Goal: Transaction & Acquisition: Purchase product/service

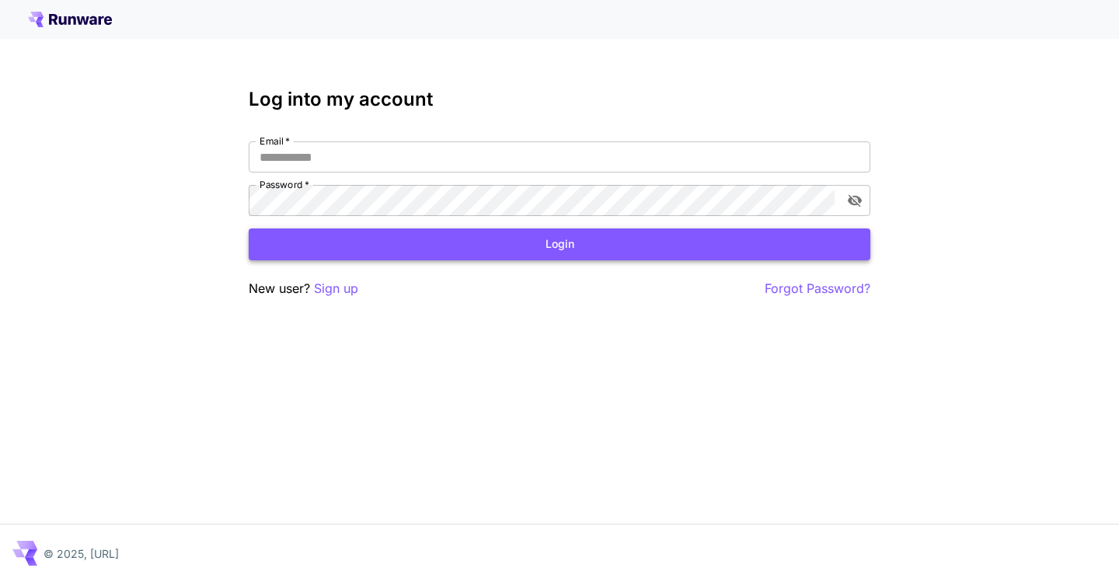
type input "**********"
click at [563, 244] on button "Login" at bounding box center [560, 244] width 622 height 32
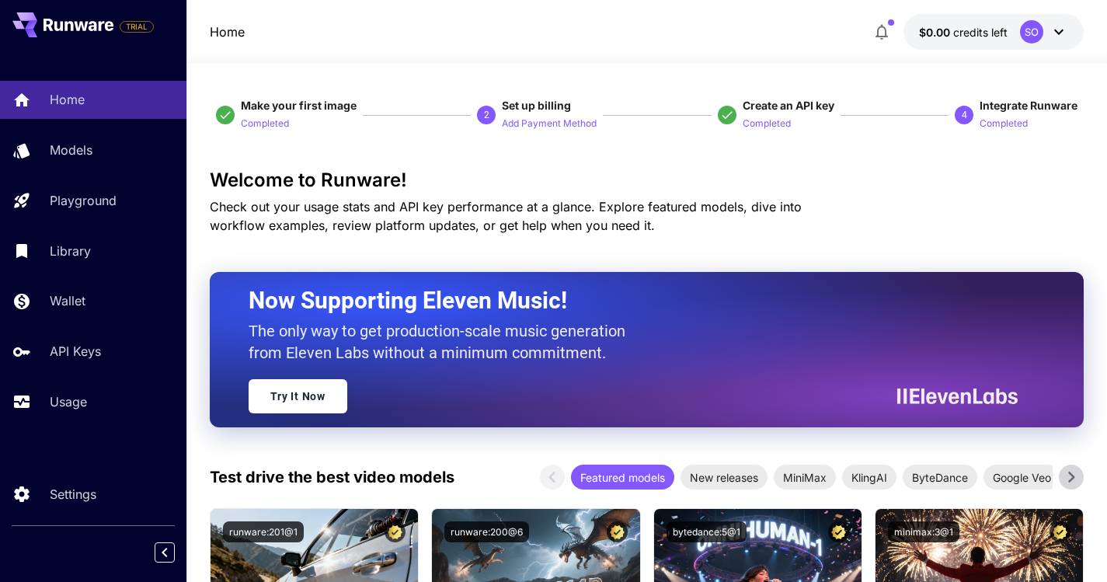
click at [1063, 33] on icon at bounding box center [1059, 32] width 19 height 19
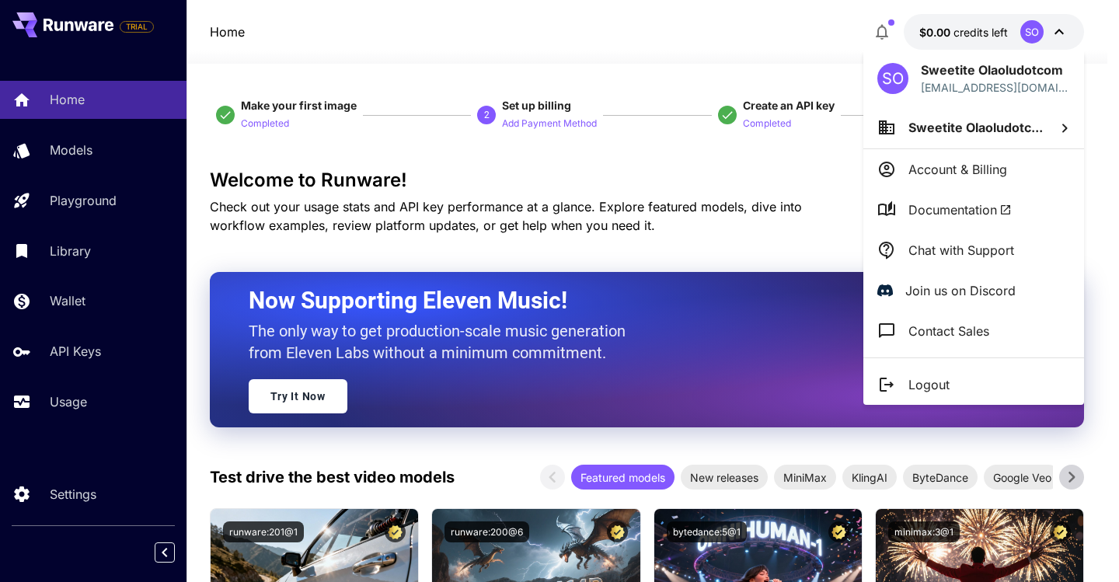
click at [783, 28] on div at bounding box center [559, 291] width 1119 height 582
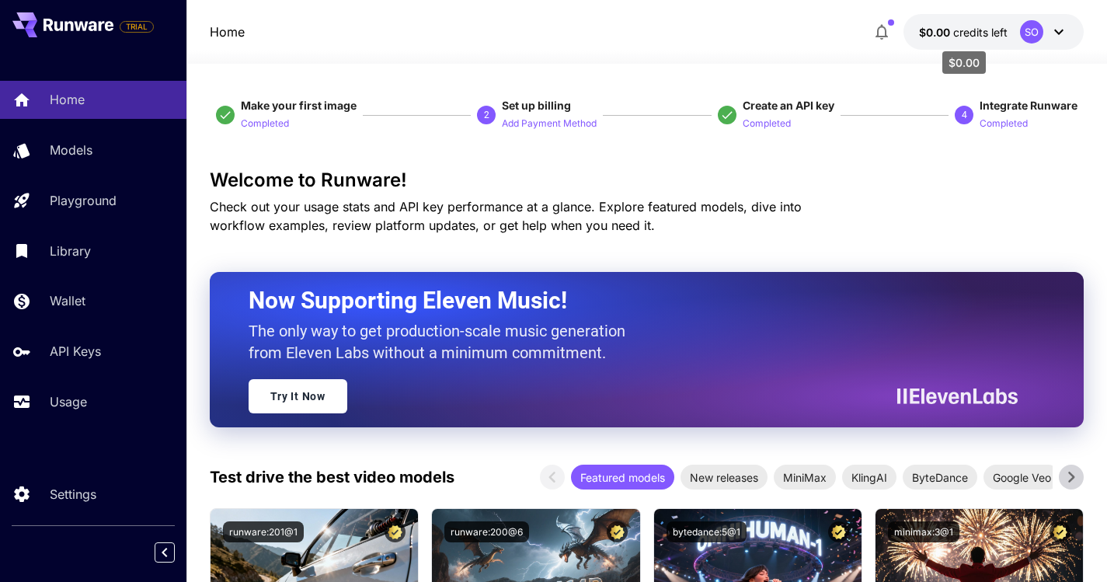
click at [959, 29] on span "credits left" at bounding box center [980, 32] width 54 height 13
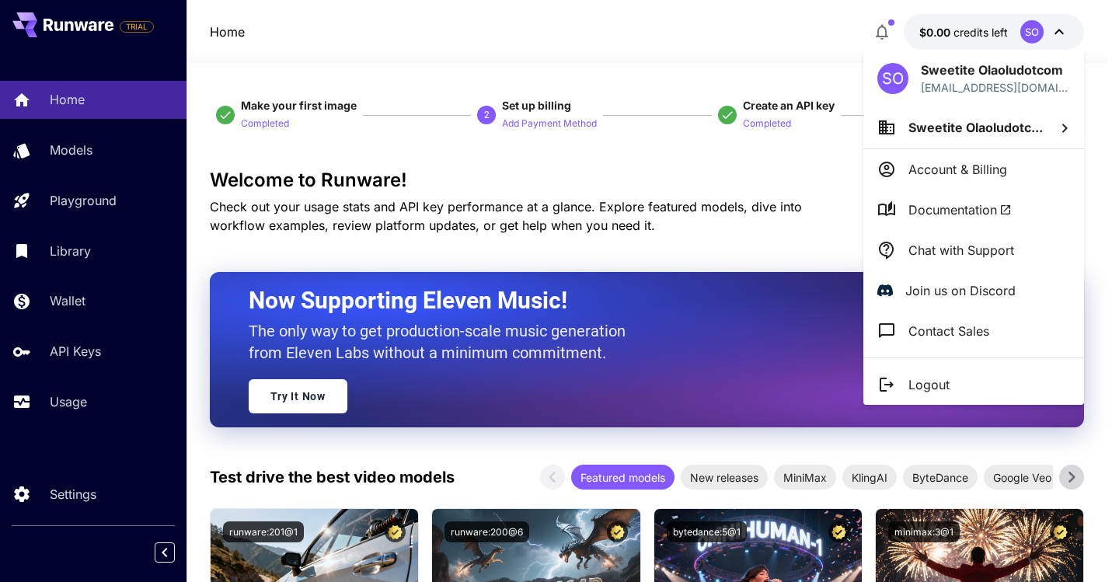
click at [745, 34] on div at bounding box center [559, 291] width 1119 height 582
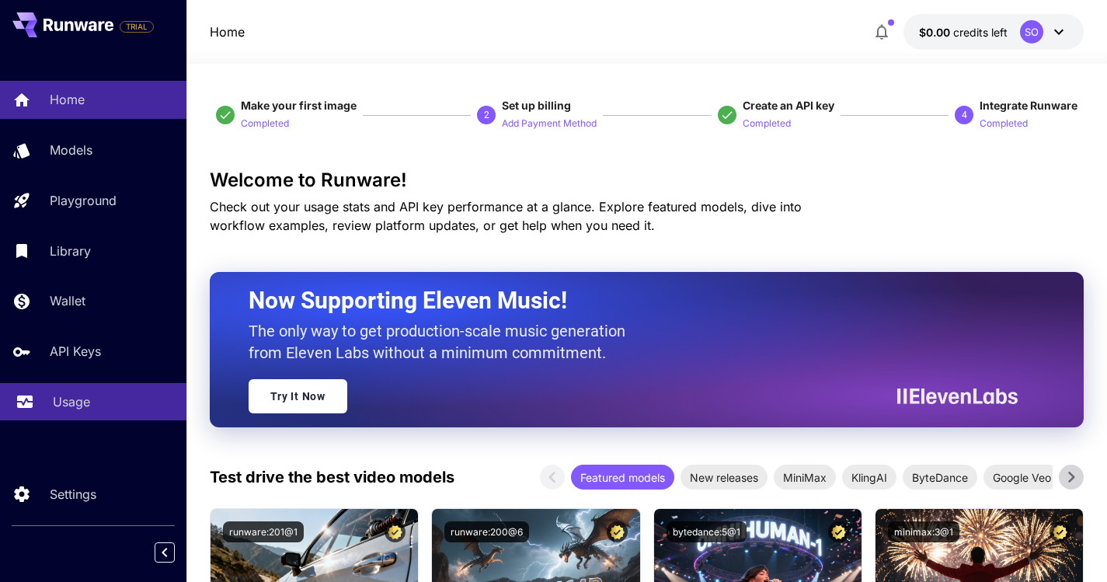
click at [70, 406] on p "Usage" at bounding box center [71, 401] width 37 height 19
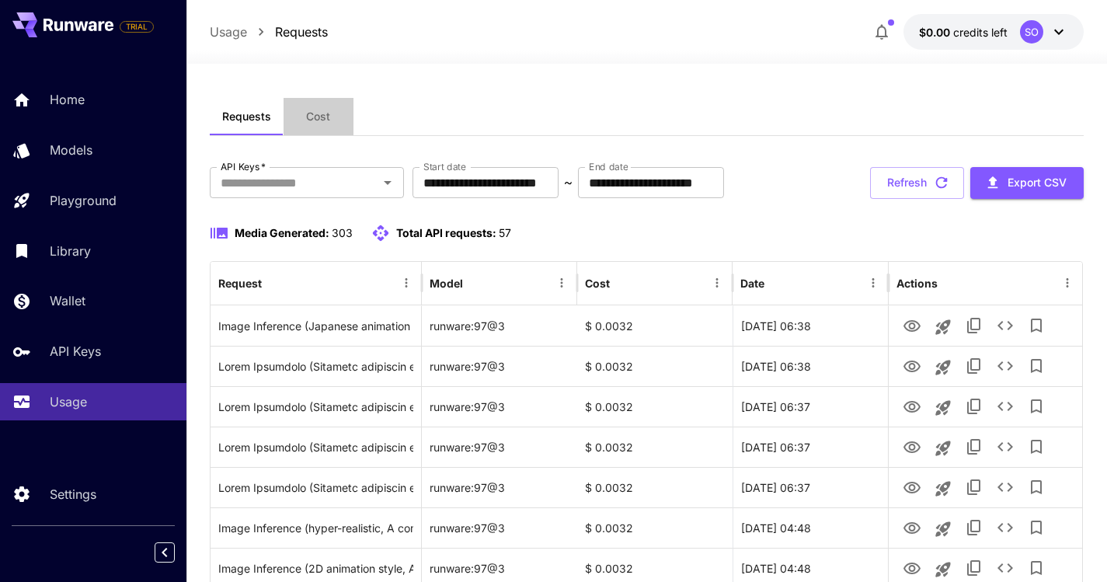
click at [325, 120] on span "Cost" at bounding box center [318, 117] width 24 height 14
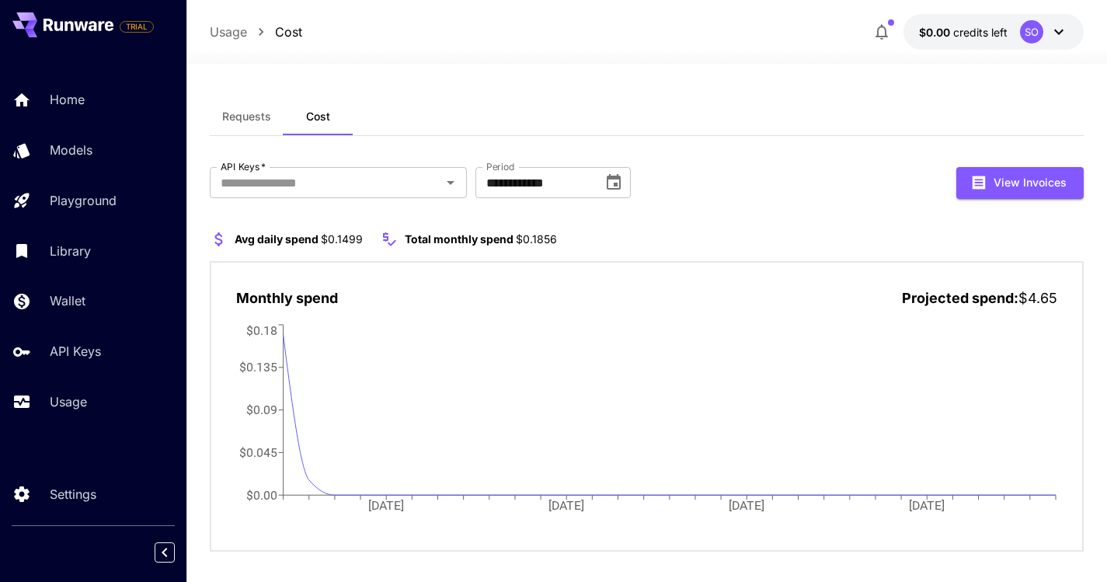
click at [951, 38] on span "$0.00" at bounding box center [936, 32] width 34 height 13
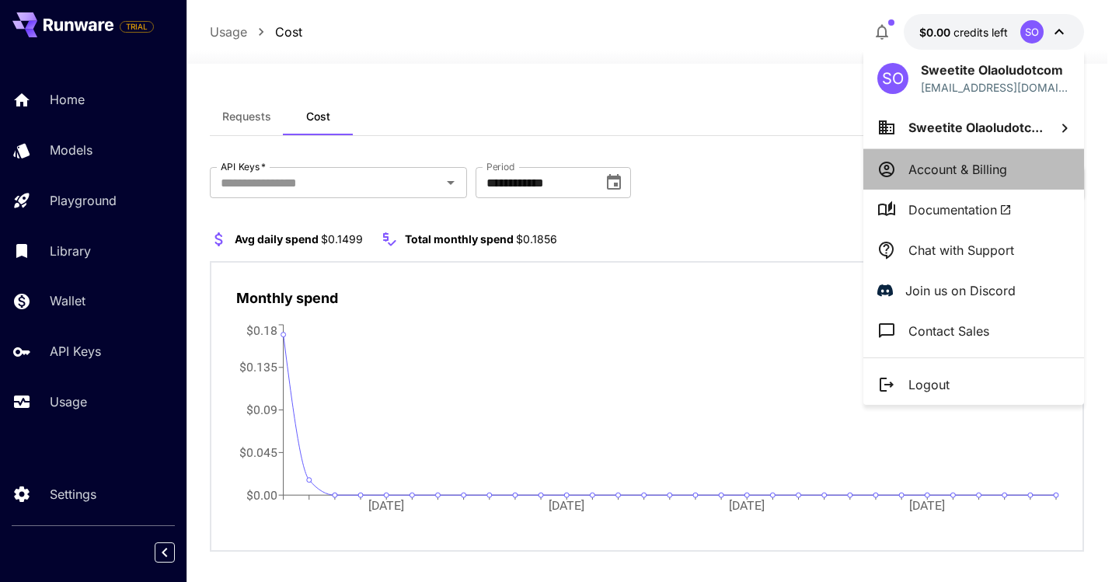
click at [985, 172] on p "Account & Billing" at bounding box center [957, 169] width 99 height 19
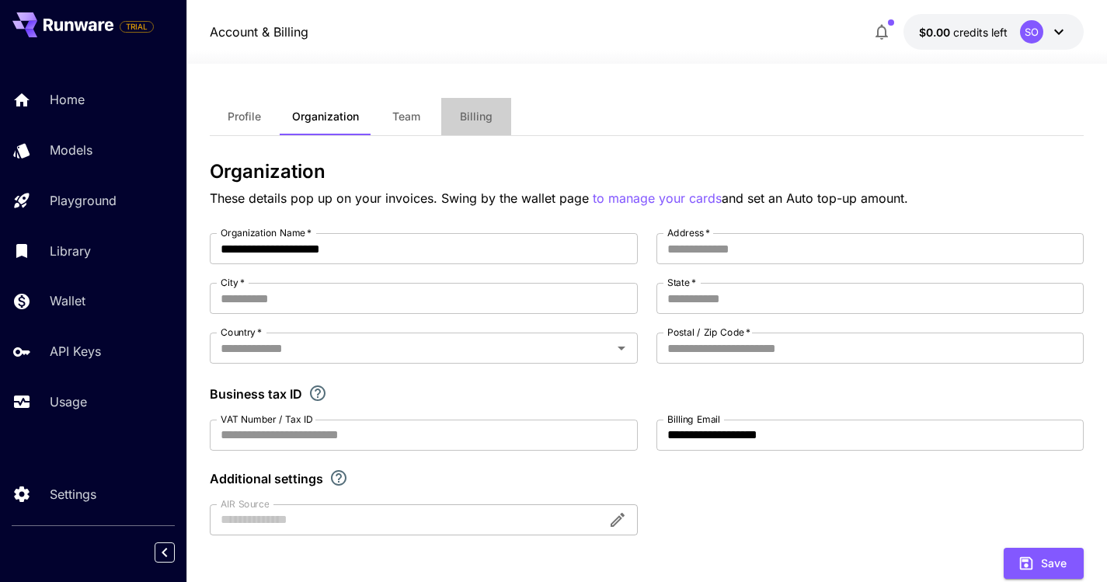
click at [465, 113] on span "Billing" at bounding box center [476, 117] width 33 height 14
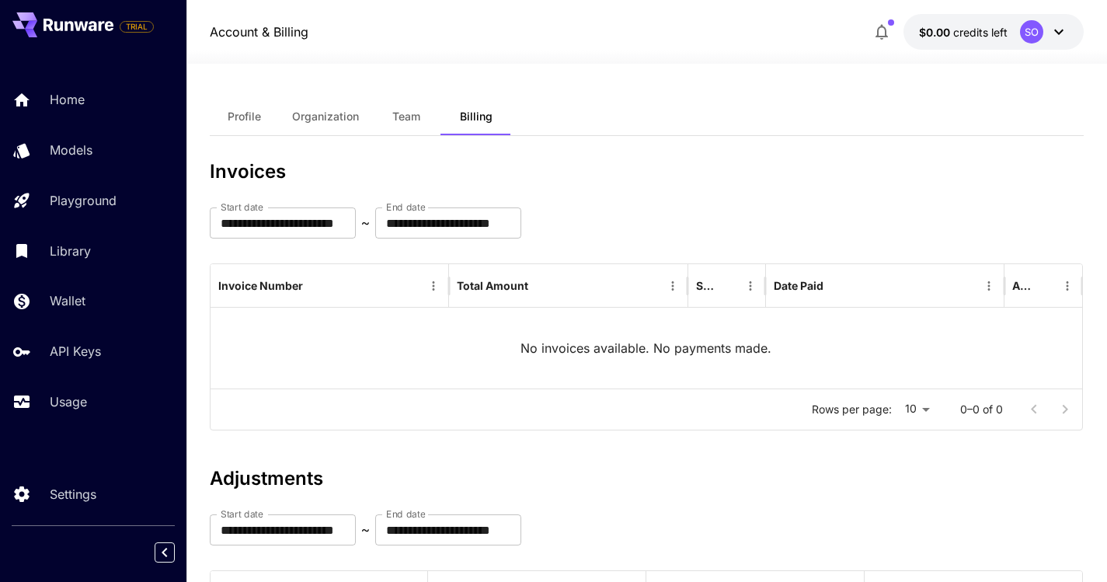
click at [245, 121] on span "Profile" at bounding box center [244, 117] width 33 height 14
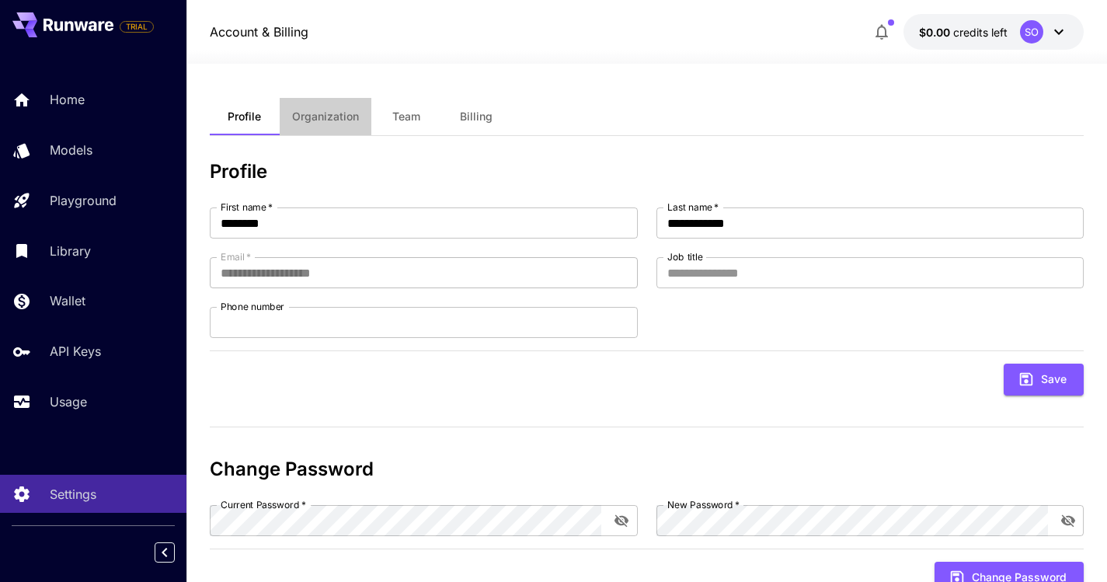
click at [336, 117] on span "Organization" at bounding box center [325, 117] width 67 height 14
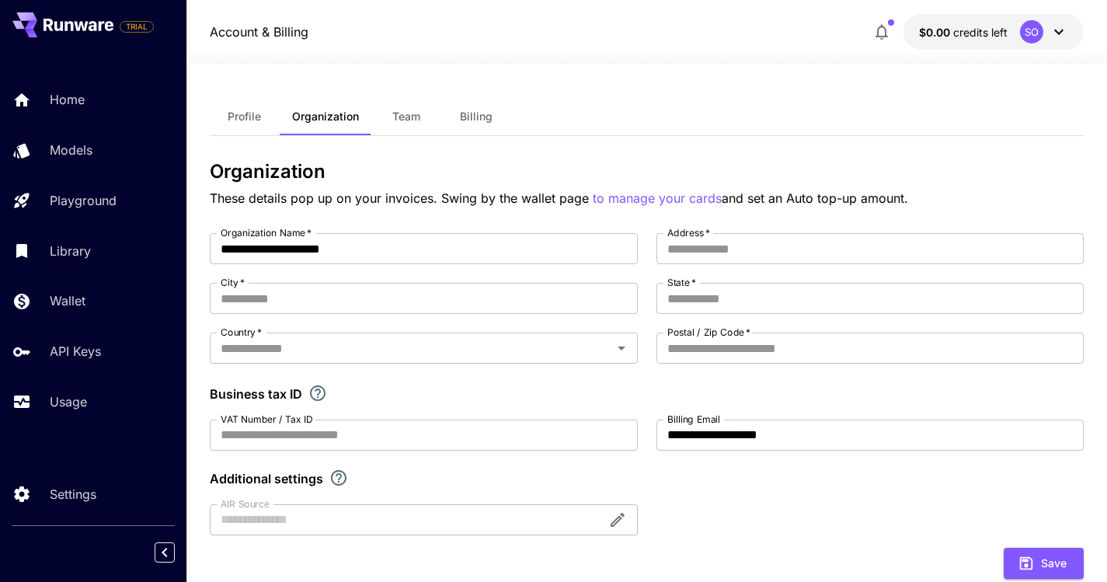
click at [407, 115] on span "Team" at bounding box center [406, 117] width 28 height 14
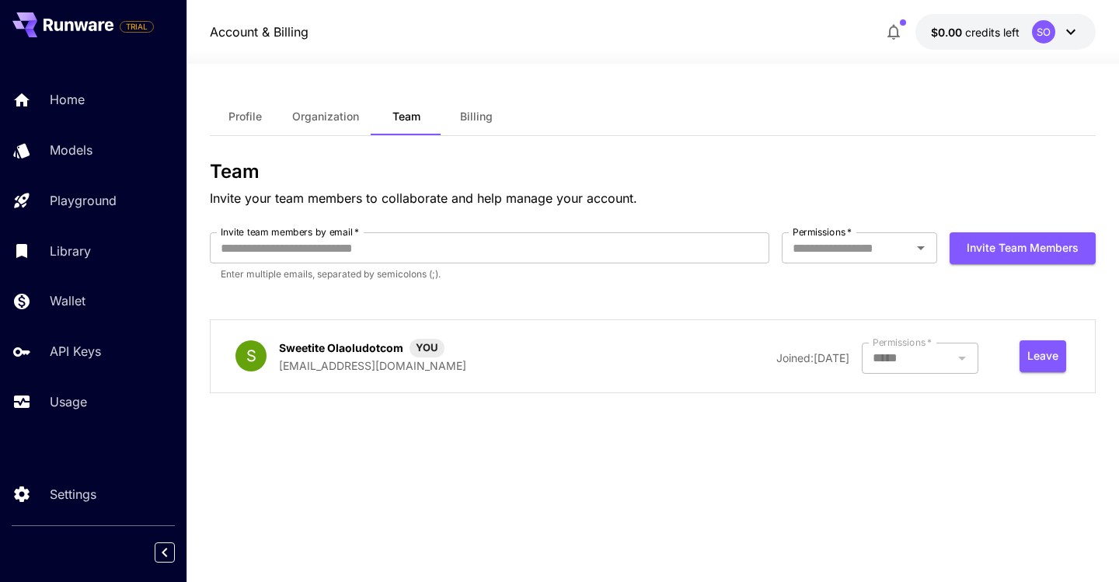
click at [1067, 35] on icon at bounding box center [1070, 32] width 19 height 19
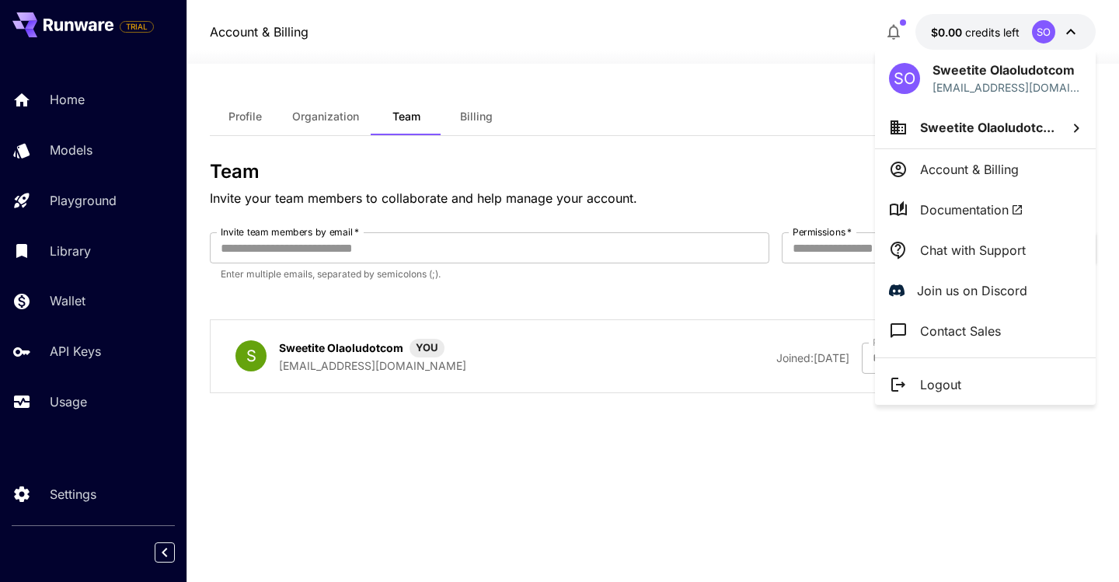
click at [754, 67] on div at bounding box center [559, 291] width 1119 height 582
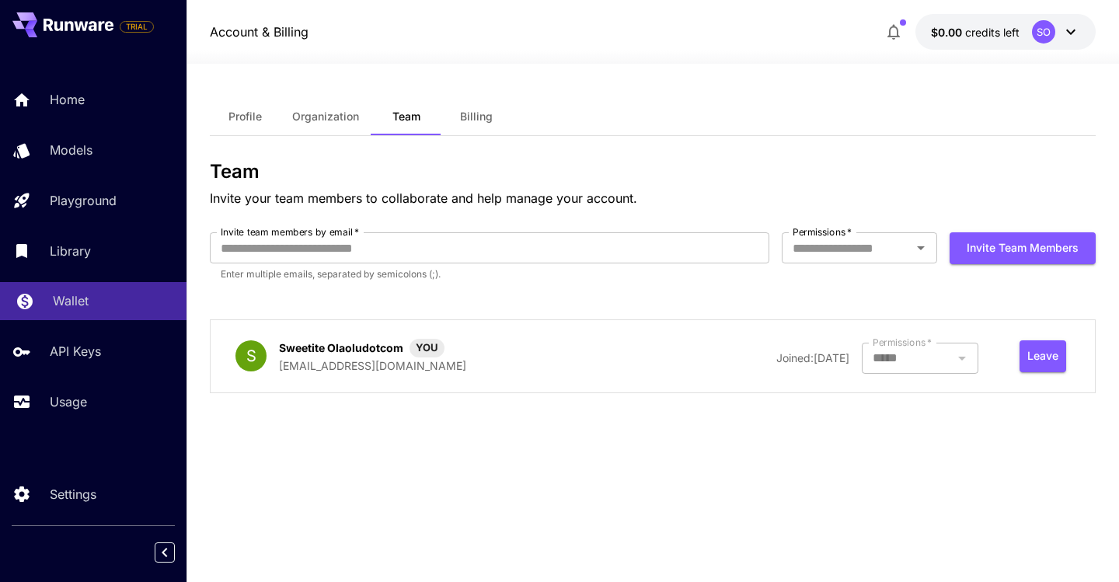
click at [85, 296] on p "Wallet" at bounding box center [71, 300] width 36 height 19
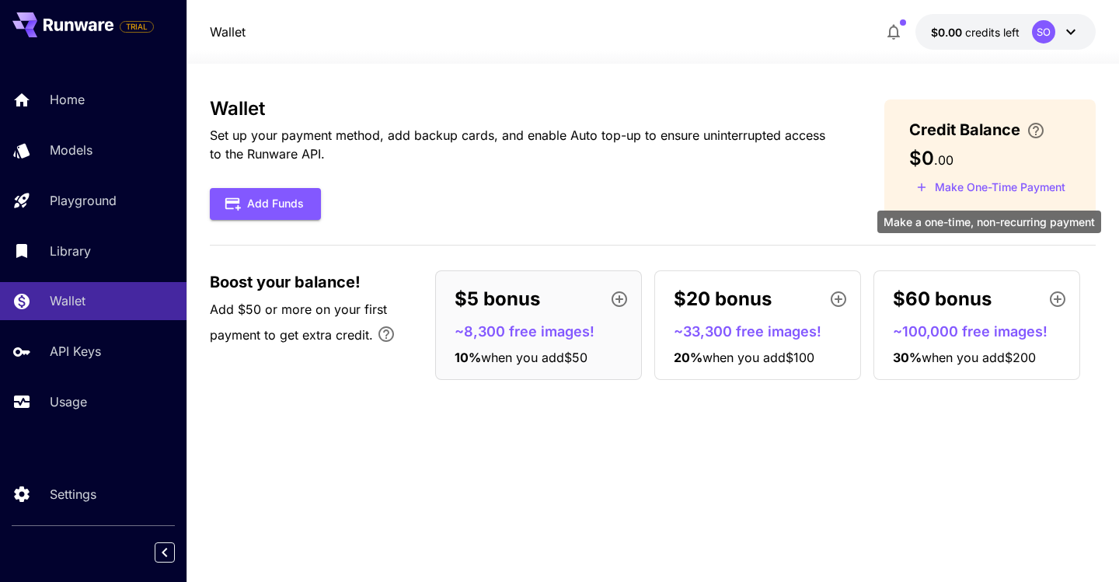
click at [1016, 190] on button "Make One-Time Payment" at bounding box center [990, 188] width 163 height 24
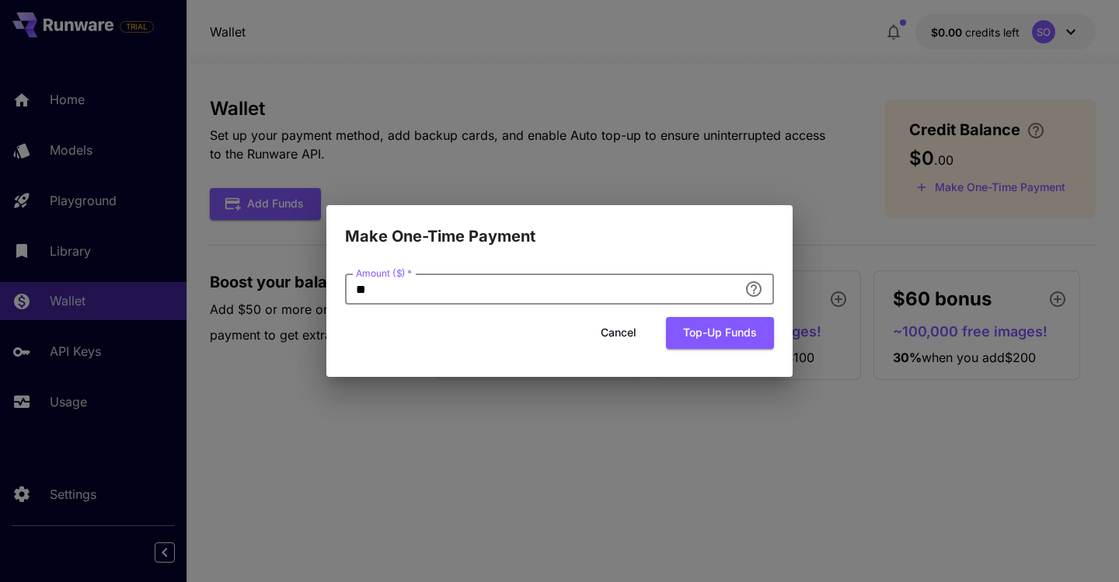
click at [518, 295] on input "**" at bounding box center [541, 288] width 393 height 31
type input "*"
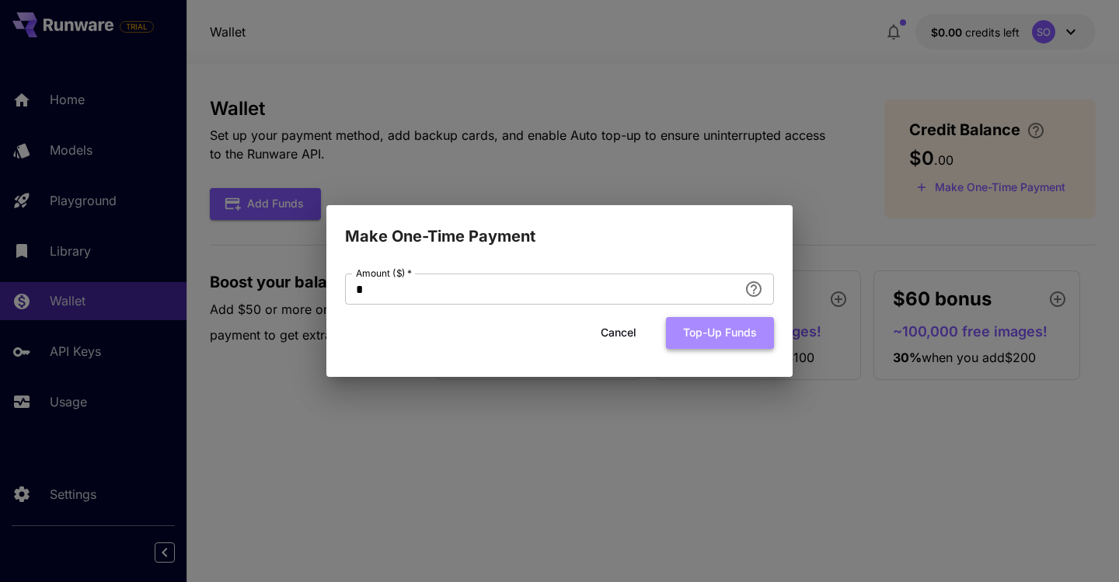
click at [706, 333] on button "Top-up funds" at bounding box center [720, 333] width 108 height 32
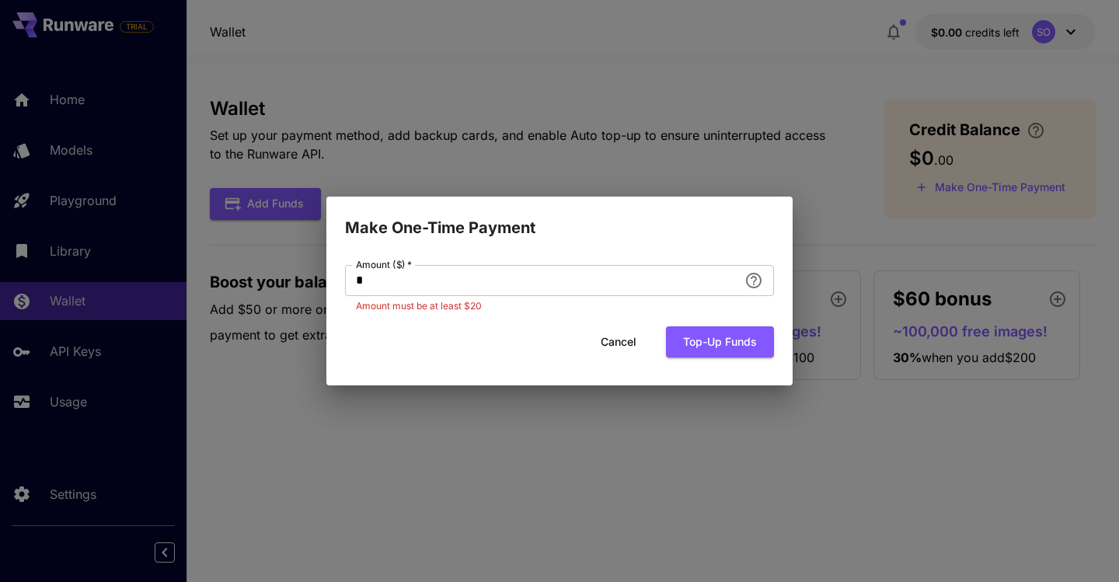
click at [619, 342] on button "Cancel" at bounding box center [618, 342] width 70 height 32
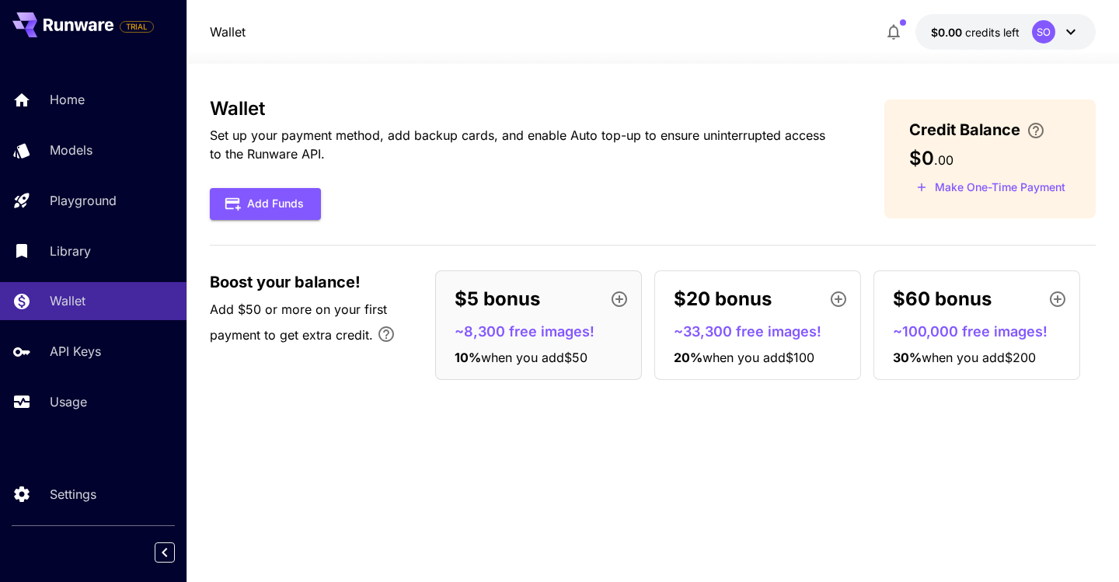
click at [569, 474] on div "Wallet Set up your payment method, add backup cards, and enable Auto top-up to …" at bounding box center [653, 323] width 886 height 450
